Goal: Task Accomplishment & Management: Manage account settings

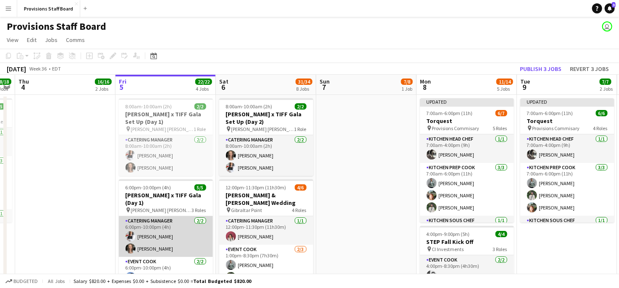
scroll to position [15, 0]
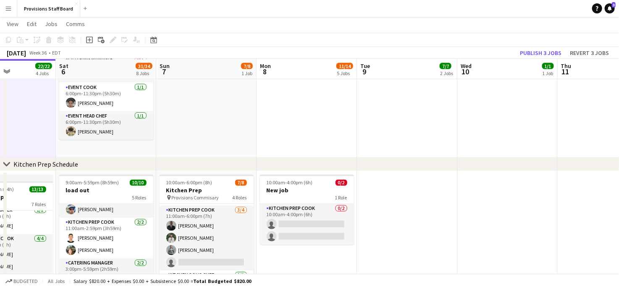
scroll to position [0, 245]
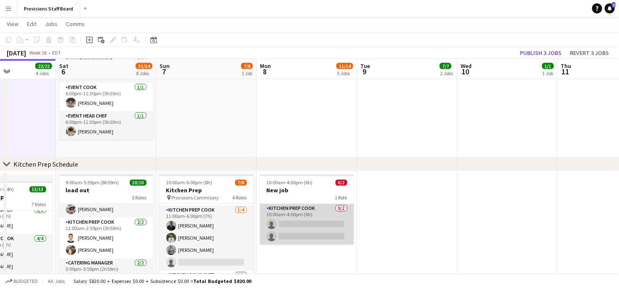
click at [299, 225] on app-card-role "Kitchen Prep Cook 0/2 10:00am-4:00pm (6h) single-neutral-actions single-neutral…" at bounding box center [307, 224] width 94 height 41
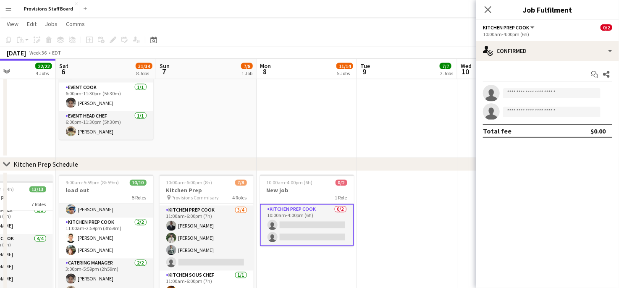
click at [290, 223] on app-card-role "Kitchen Prep Cook 0/2 10:00am-4:00pm (6h) single-neutral-actions single-neutral…" at bounding box center [307, 225] width 94 height 42
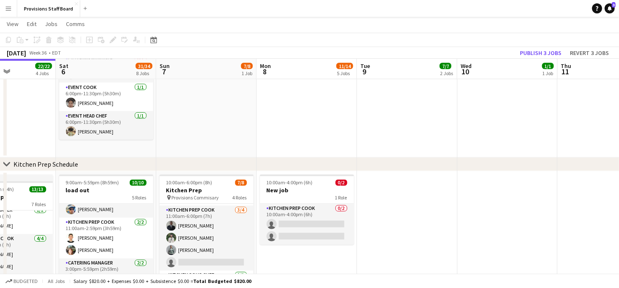
drag, startPoint x: 295, startPoint y: 226, endPoint x: 472, endPoint y: 178, distance: 182.9
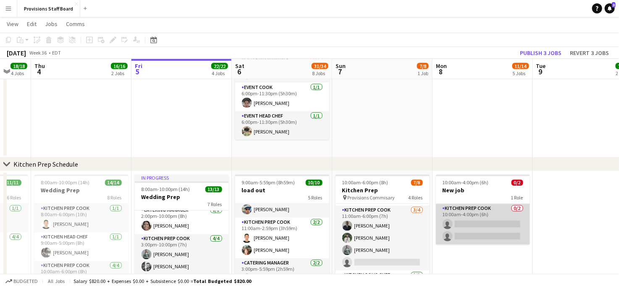
click at [467, 221] on app-card-role "Kitchen Prep Cook 0/2 10:00am-4:00pm (6h) single-neutral-actions single-neutral…" at bounding box center [483, 224] width 94 height 41
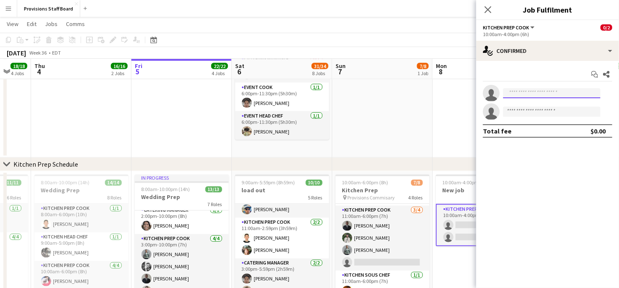
click at [538, 95] on input at bounding box center [551, 93] width 97 height 10
type input "*"
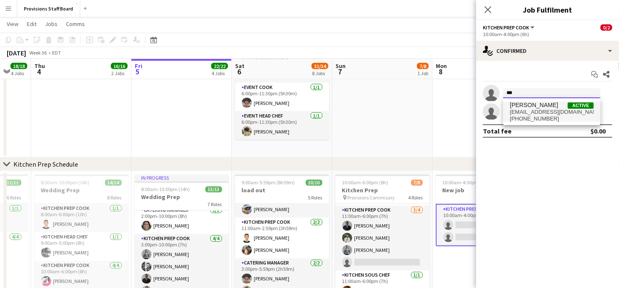
type input "***"
click at [532, 105] on span "[PERSON_NAME]" at bounding box center [534, 105] width 48 height 7
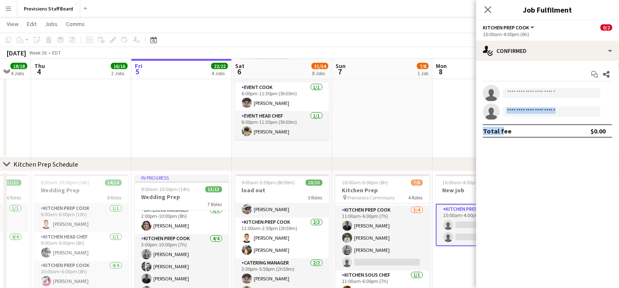
click at [532, 105] on app-invite-slot "single-neutral-actions" at bounding box center [548, 111] width 143 height 17
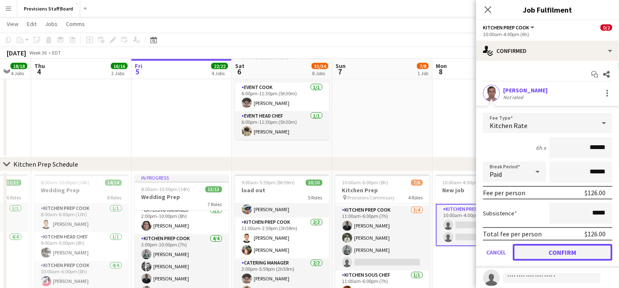
click at [536, 249] on button "Confirm" at bounding box center [563, 252] width 100 height 17
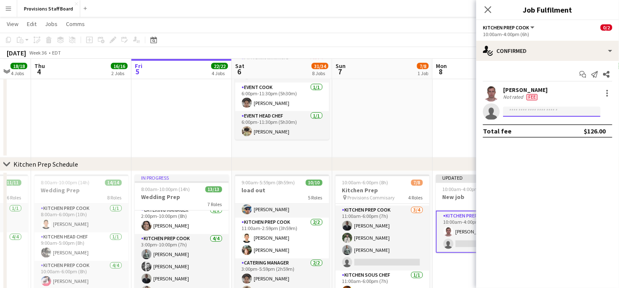
click at [530, 113] on input at bounding box center [551, 112] width 97 height 10
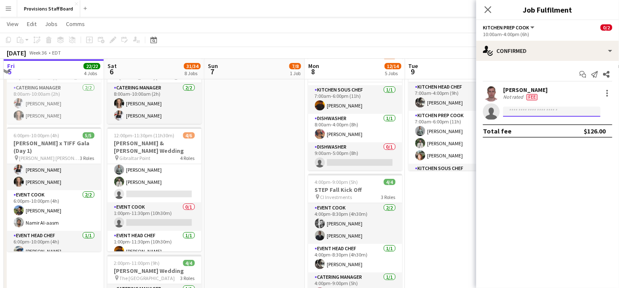
scroll to position [50, 0]
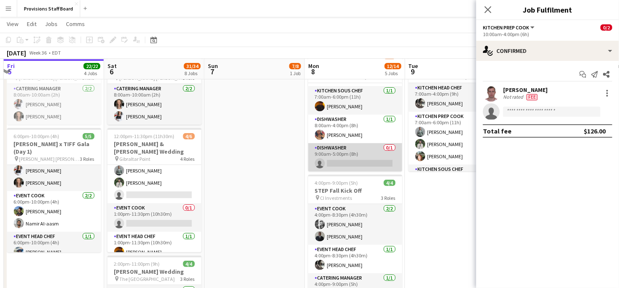
click at [346, 162] on app-card-role "Dishwasher 0/1 9:00am-5:00pm (8h) single-neutral-actions" at bounding box center [355, 157] width 94 height 29
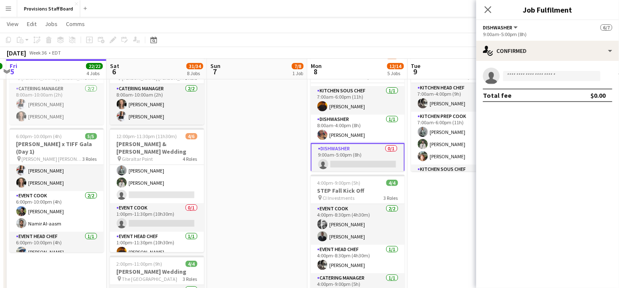
scroll to position [0, 244]
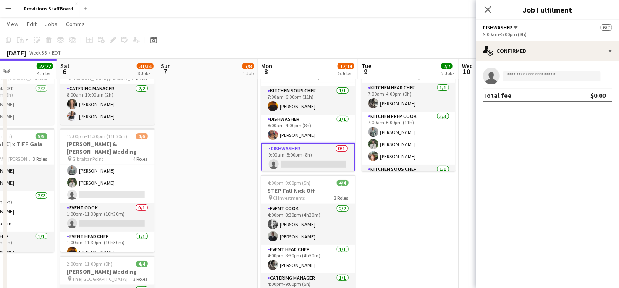
drag, startPoint x: 363, startPoint y: 165, endPoint x: 316, endPoint y: 169, distance: 47.2
click at [513, 79] on input at bounding box center [551, 76] width 97 height 10
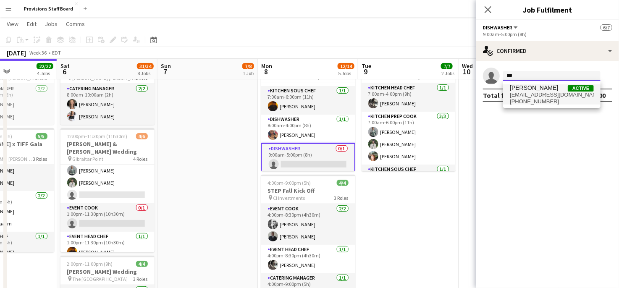
type input "***"
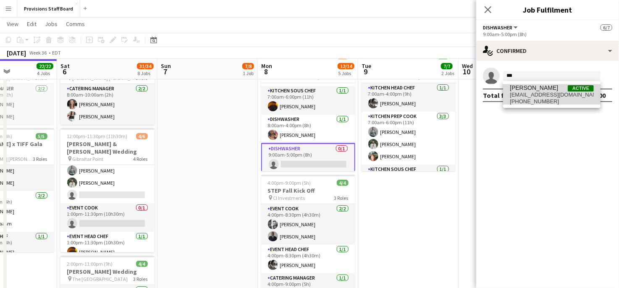
click at [521, 92] on span "[EMAIL_ADDRESS][DOMAIN_NAME]" at bounding box center [552, 95] width 84 height 7
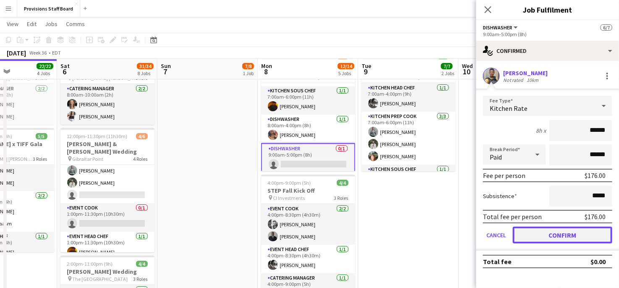
click at [541, 231] on button "Confirm" at bounding box center [563, 235] width 100 height 17
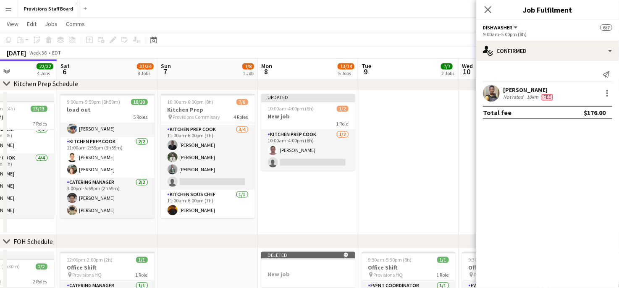
scroll to position [754, 0]
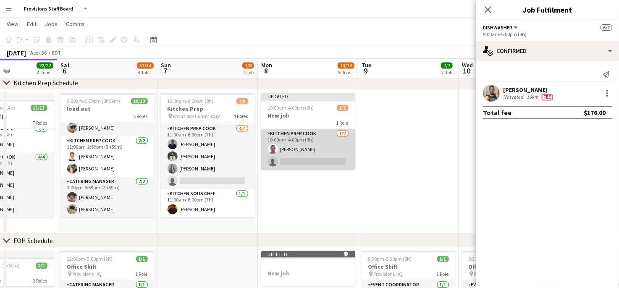
click at [308, 163] on app-card-role "Kitchen Prep Cook [DATE] 10:00am-4:00pm (6h) [PERSON_NAME] single-neutral-actio…" at bounding box center [308, 149] width 94 height 41
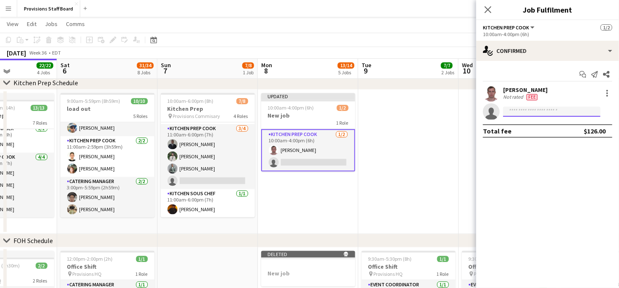
click at [522, 112] on input at bounding box center [551, 112] width 97 height 10
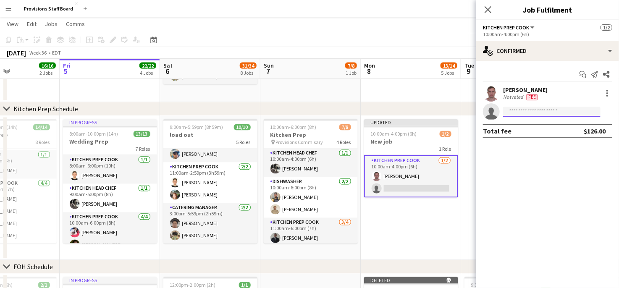
scroll to position [0, 242]
click at [408, 186] on app-card-role "Kitchen Prep Cook [DATE] 10:00am-4:00pm (6h) [PERSON_NAME] single-neutral-actio…" at bounding box center [411, 176] width 94 height 42
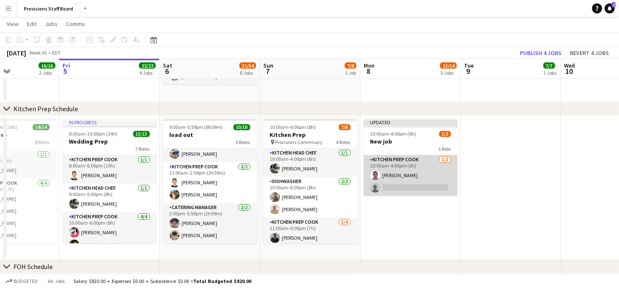
click at [398, 190] on app-card-role "Kitchen Prep Cook [DATE] 10:00am-4:00pm (6h) [PERSON_NAME] single-neutral-actio…" at bounding box center [411, 175] width 94 height 41
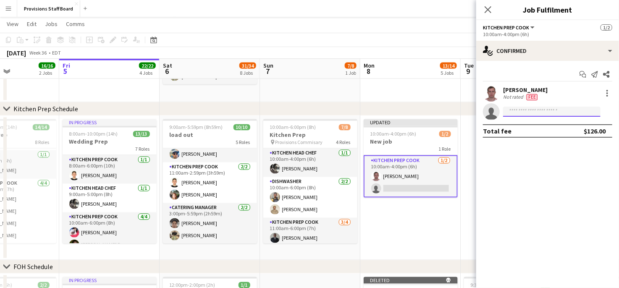
click at [527, 113] on input at bounding box center [551, 112] width 97 height 10
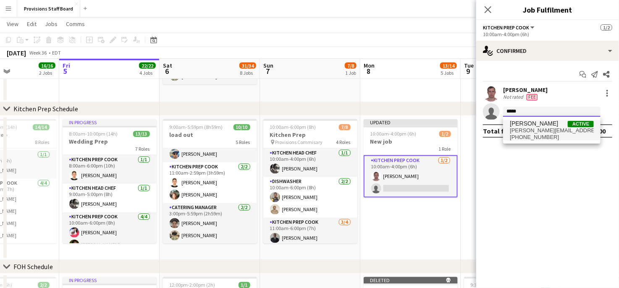
type input "*****"
click at [523, 127] on span "[PERSON_NAME][EMAIL_ADDRESS][DOMAIN_NAME]" at bounding box center [552, 130] width 84 height 7
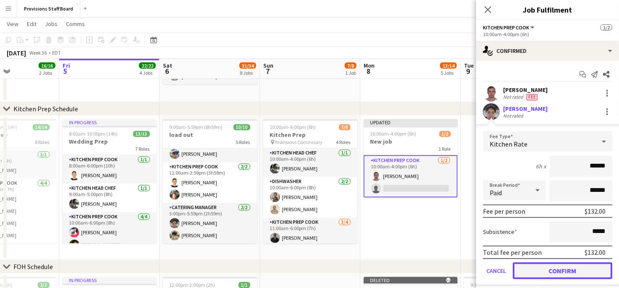
click at [547, 276] on button "Confirm" at bounding box center [563, 271] width 100 height 17
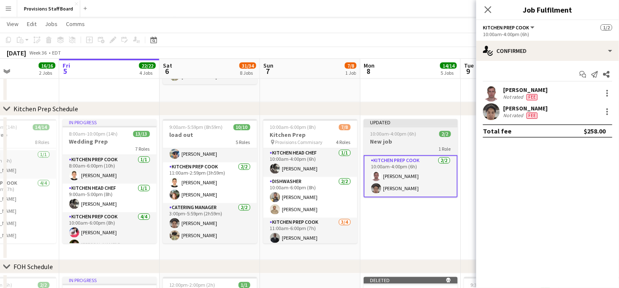
click at [391, 130] on app-job-card "Updated 10:00am-4:00pm (6h) 2/2 New job 1 Role Kitchen Prep Cook [DATE] 10:00am…" at bounding box center [411, 158] width 94 height 79
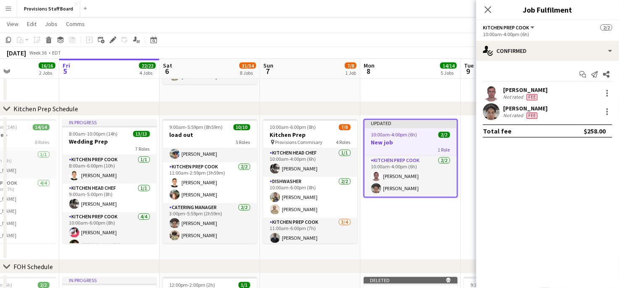
click at [418, 136] on div "10:00am-4:00pm (6h) 2/2" at bounding box center [411, 135] width 92 height 6
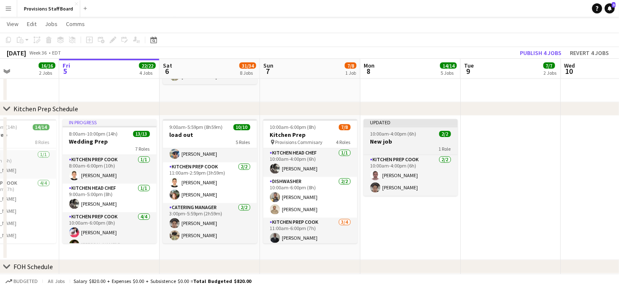
click at [418, 136] on div "10:00am-4:00pm (6h) 2/2" at bounding box center [411, 134] width 94 height 6
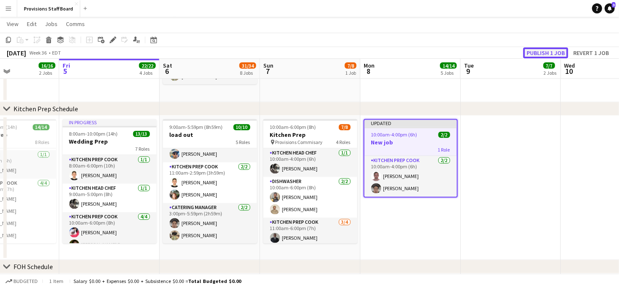
click at [546, 51] on button "Publish 1 job" at bounding box center [546, 52] width 45 height 11
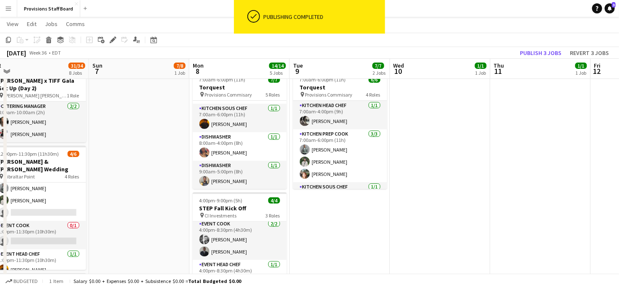
scroll to position [0, 0]
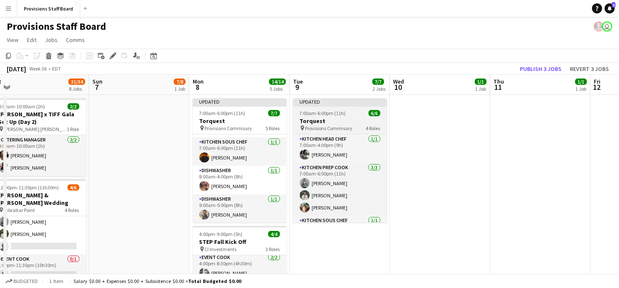
click at [337, 121] on h3 "Torquest" at bounding box center [340, 121] width 94 height 8
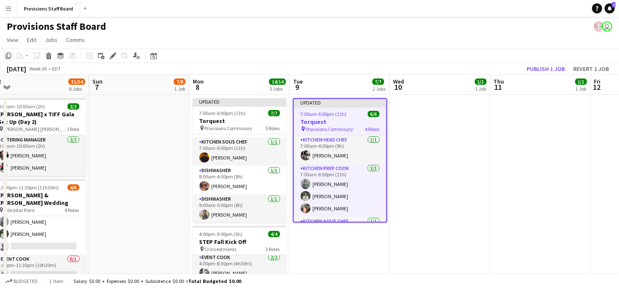
click at [7, 55] on icon at bounding box center [8, 56] width 5 height 6
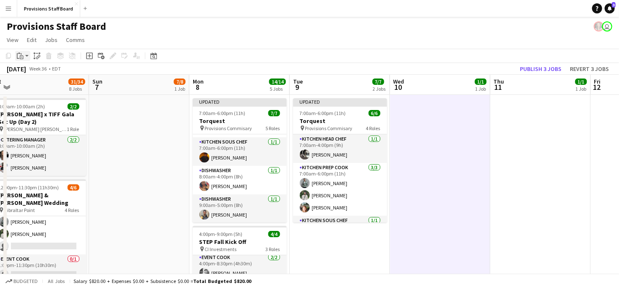
click at [22, 55] on icon at bounding box center [22, 57] width 4 height 4
click at [29, 72] on link "Paste Ctrl+V" at bounding box center [61, 72] width 79 height 8
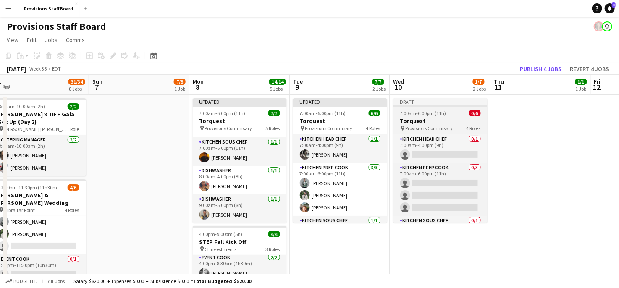
click at [416, 107] on app-job-card "Draft 7:00am-6:00pm (11h) 0/6 Torquest pin Provisions Commisary 4 Roles Kitchen…" at bounding box center [441, 160] width 94 height 124
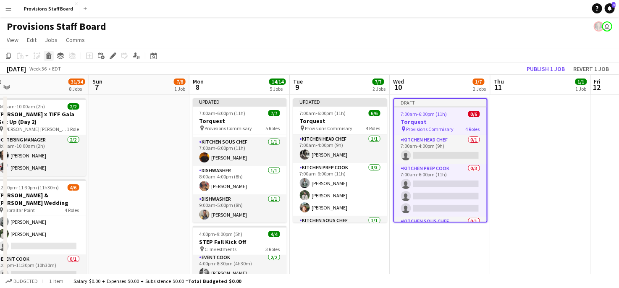
click at [46, 56] on icon "Delete" at bounding box center [48, 56] width 7 height 7
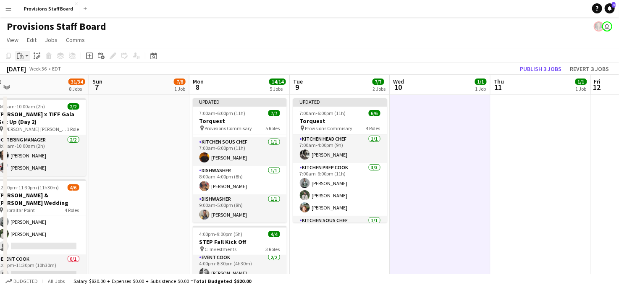
click at [27, 56] on app-action-btn "Paste" at bounding box center [22, 56] width 15 height 10
click at [33, 87] on link "Paste with crew Ctrl+Shift+V" at bounding box center [61, 86] width 79 height 8
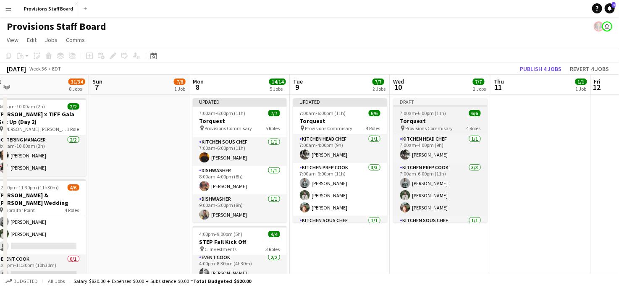
click at [423, 117] on h3 "Torquest" at bounding box center [441, 121] width 94 height 8
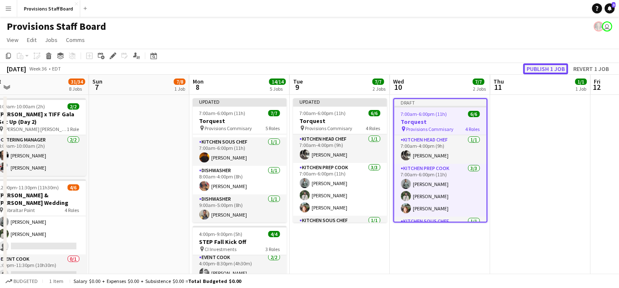
click at [555, 66] on button "Publish 1 job" at bounding box center [546, 68] width 45 height 11
